Goal: Check status

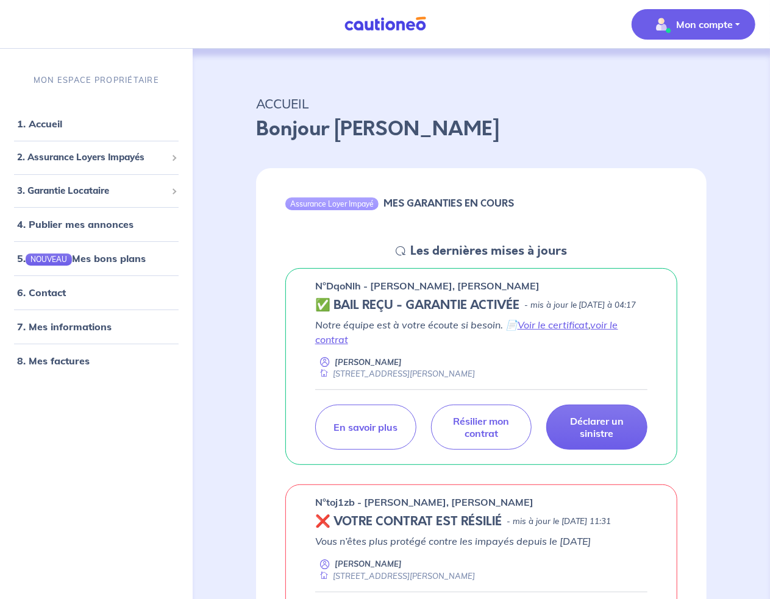
click at [712, 26] on p "Mon compte" at bounding box center [704, 24] width 57 height 15
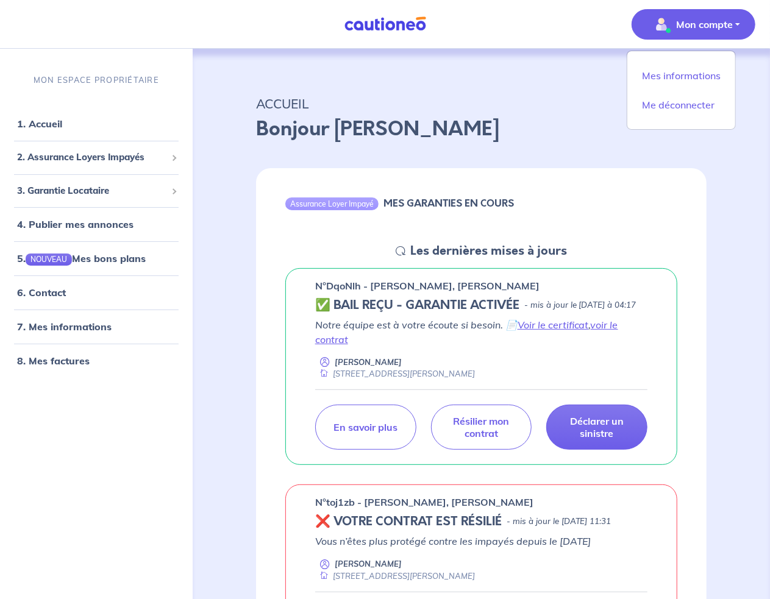
click at [112, 458] on div "MON ESPACE PROPRIÉTAIRE 1. Accueil 2. Assurance Loyers Impayés Souscrire Suivre…" at bounding box center [96, 329] width 193 height 539
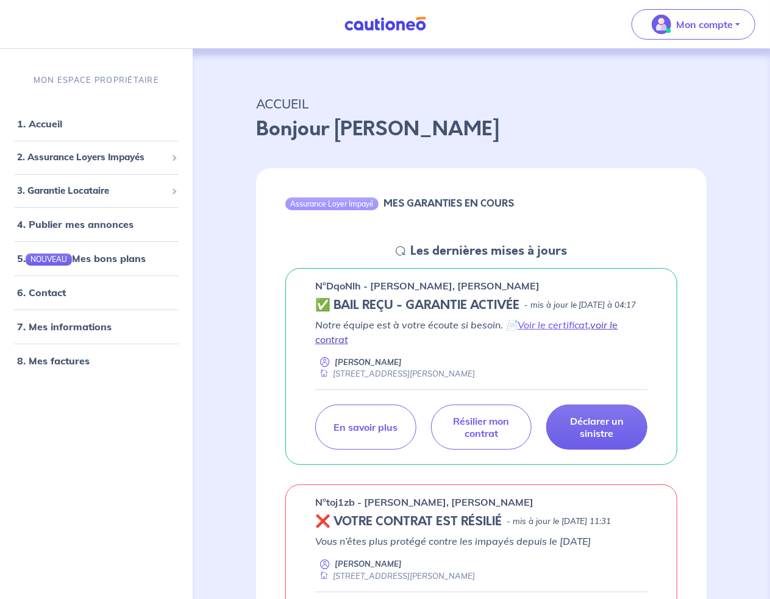
click at [603, 341] on link "voir le contrat" at bounding box center [466, 332] width 303 height 27
click at [338, 433] on p "En savoir plus" at bounding box center [365, 427] width 65 height 12
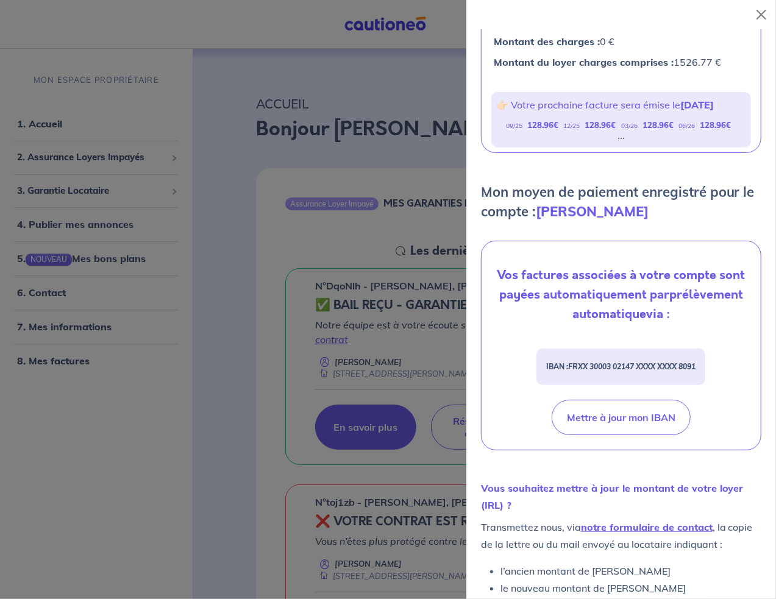
scroll to position [337, 0]
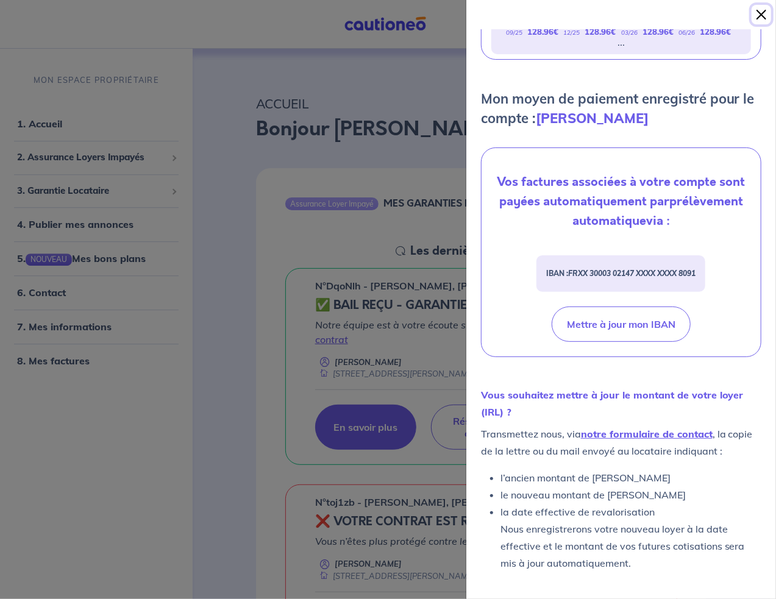
click at [763, 9] on button "Close" at bounding box center [762, 15] width 20 height 20
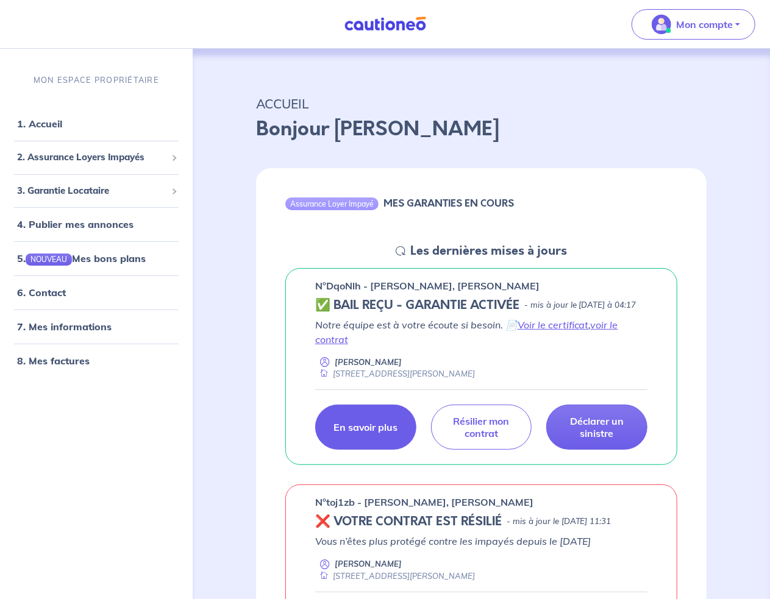
click at [365, 450] on link "En savoir plus" at bounding box center [365, 427] width 101 height 45
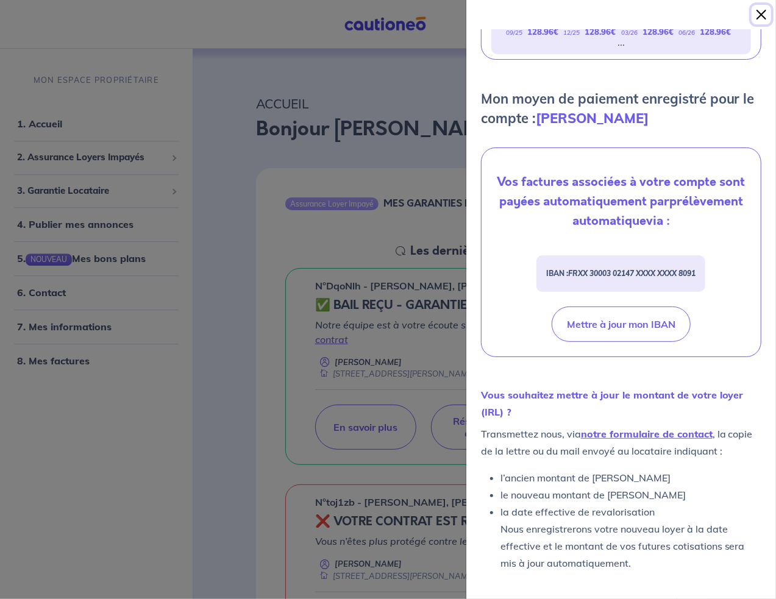
click at [767, 15] on button "Close" at bounding box center [762, 15] width 20 height 20
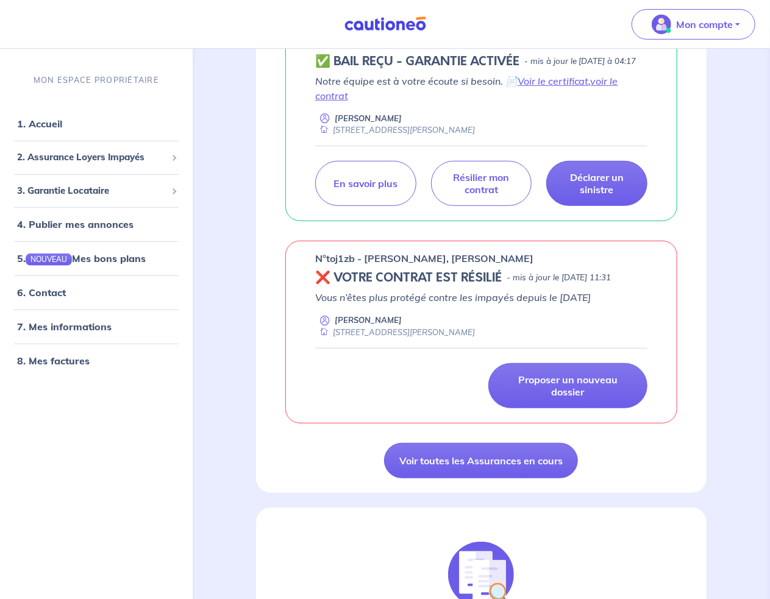
scroll to position [0, 0]
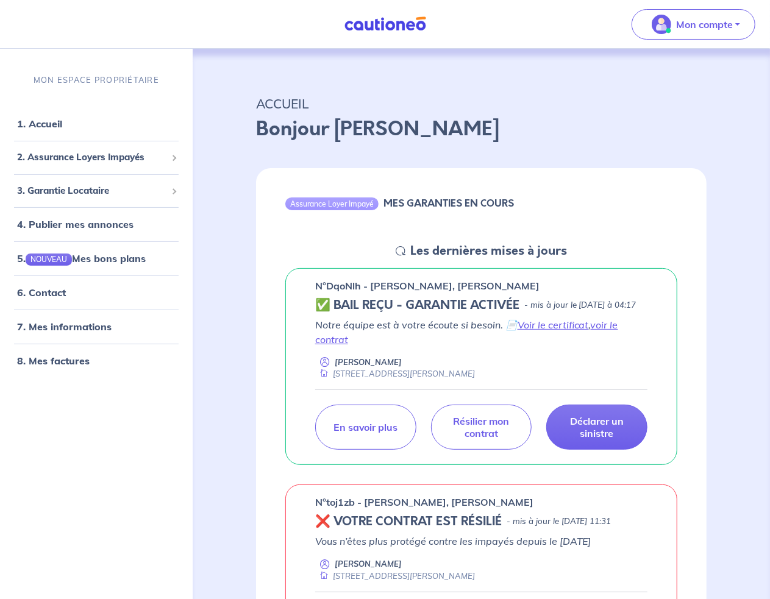
drag, startPoint x: 534, startPoint y: 315, endPoint x: 522, endPoint y: 306, distance: 14.8
click at [524, 306] on p "- mis à jour le [DATE] à 04:17" at bounding box center [580, 305] width 112 height 12
click at [327, 305] on h5 "✅ BAIL REÇU - GARANTIE ACTIVÉE" at bounding box center [417, 305] width 204 height 15
click at [355, 313] on h5 "✅ BAIL REÇU - GARANTIE ACTIVÉE" at bounding box center [417, 305] width 204 height 15
drag, startPoint x: 372, startPoint y: 318, endPoint x: 310, endPoint y: 296, distance: 65.2
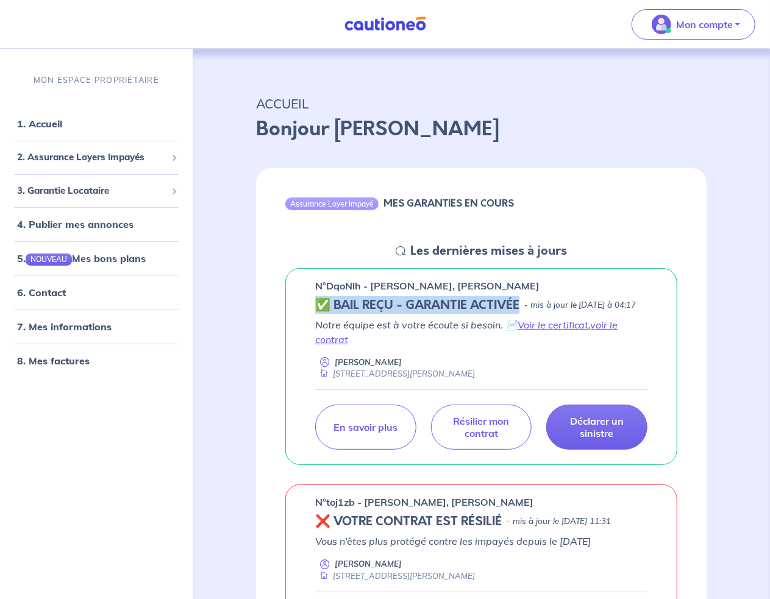
click at [310, 296] on div "n°DqoNlh - [PERSON_NAME], [PERSON_NAME] ✅ BAIL REÇU - GARANTIE ACTIVÉE - mis à …" at bounding box center [481, 366] width 392 height 197
drag, startPoint x: 310, startPoint y: 296, endPoint x: 399, endPoint y: 249, distance: 100.4
click at [399, 249] on icon at bounding box center [401, 251] width 10 height 10
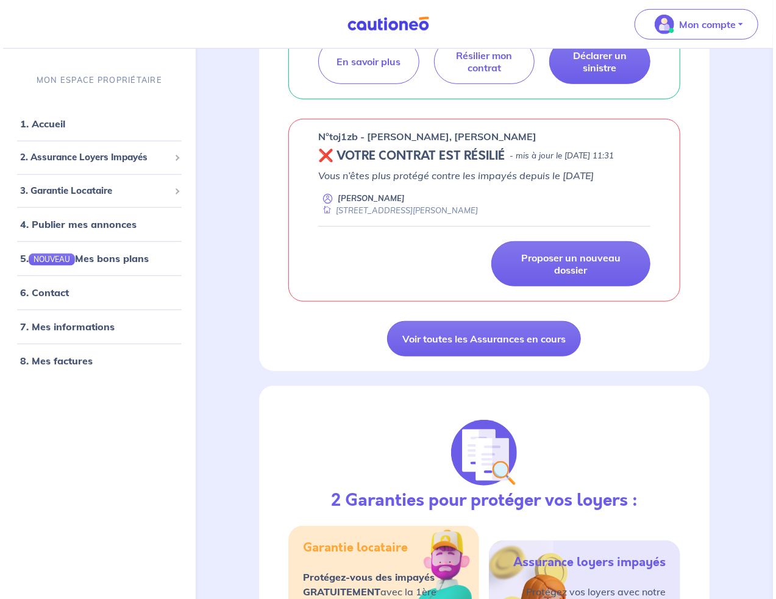
scroll to position [244, 0]
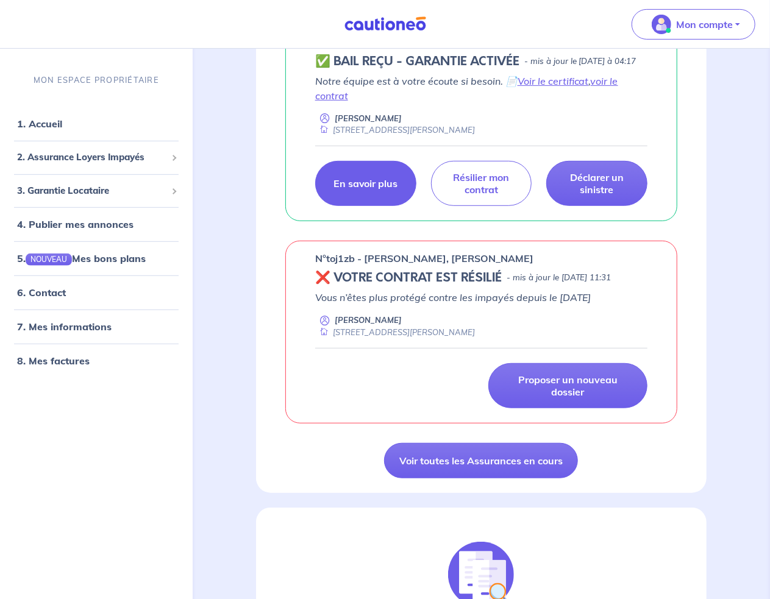
click at [356, 190] on p "En savoir plus" at bounding box center [365, 183] width 65 height 12
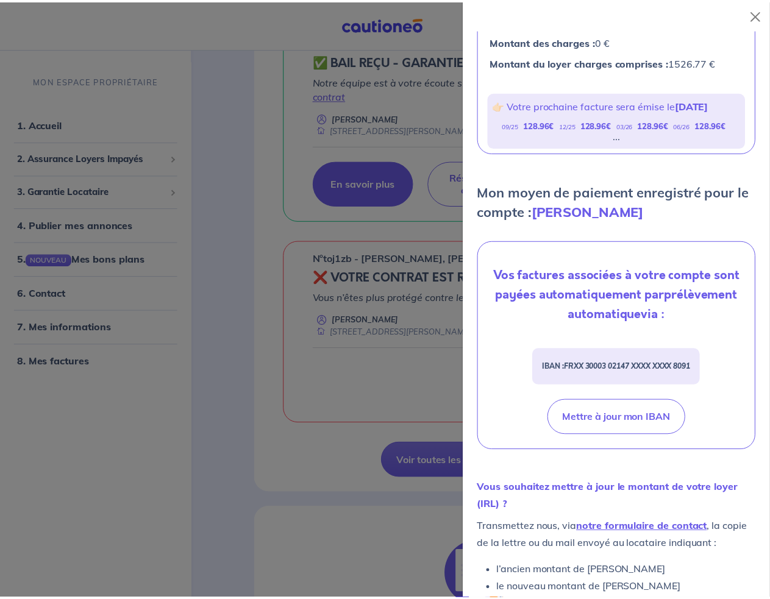
scroll to position [337, 0]
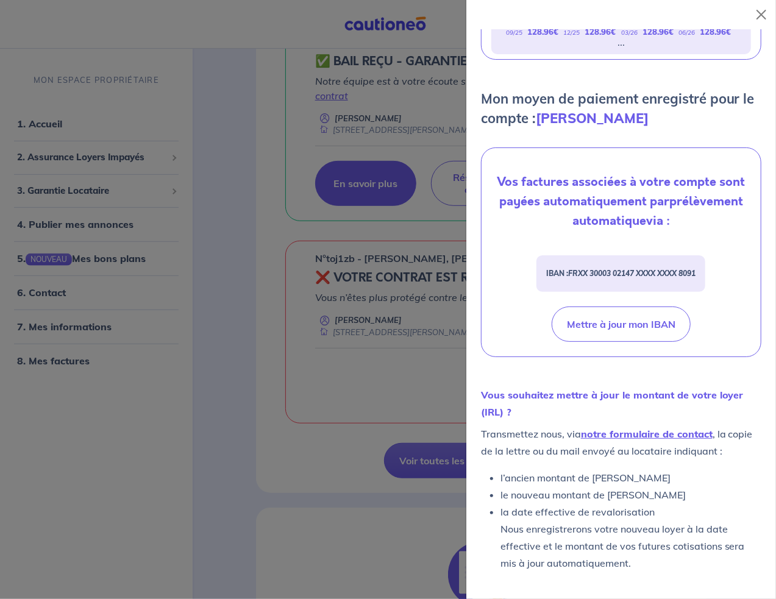
click at [330, 436] on div at bounding box center [388, 299] width 776 height 599
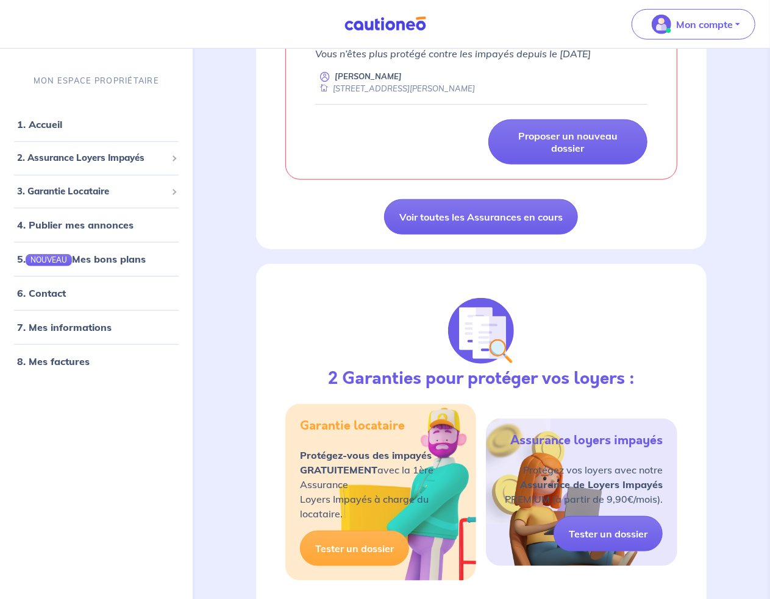
scroll to position [0, 0]
